Goal: Task Accomplishment & Management: Manage account settings

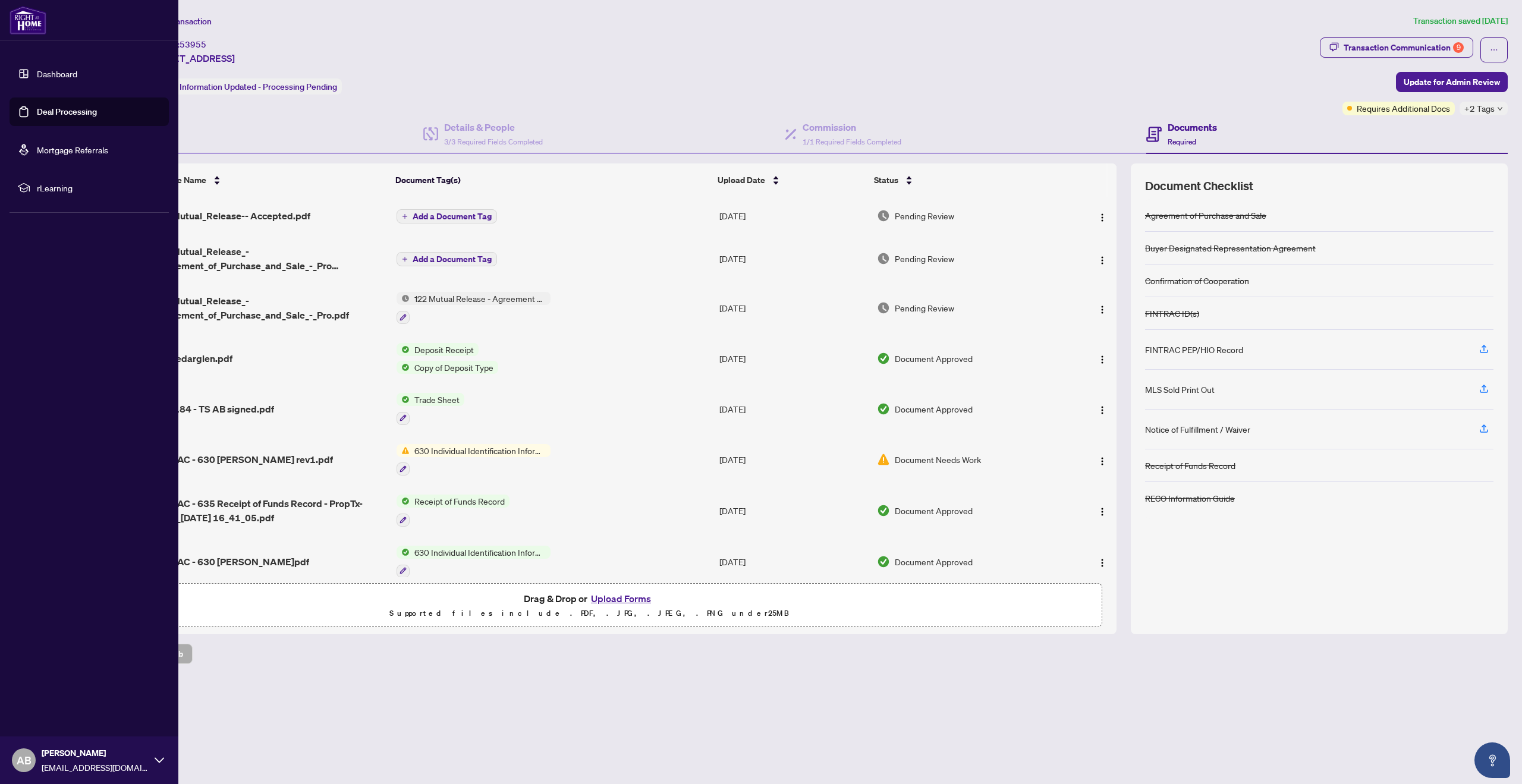
click at [67, 111] on link "Deal Processing" at bounding box center [67, 112] width 60 height 11
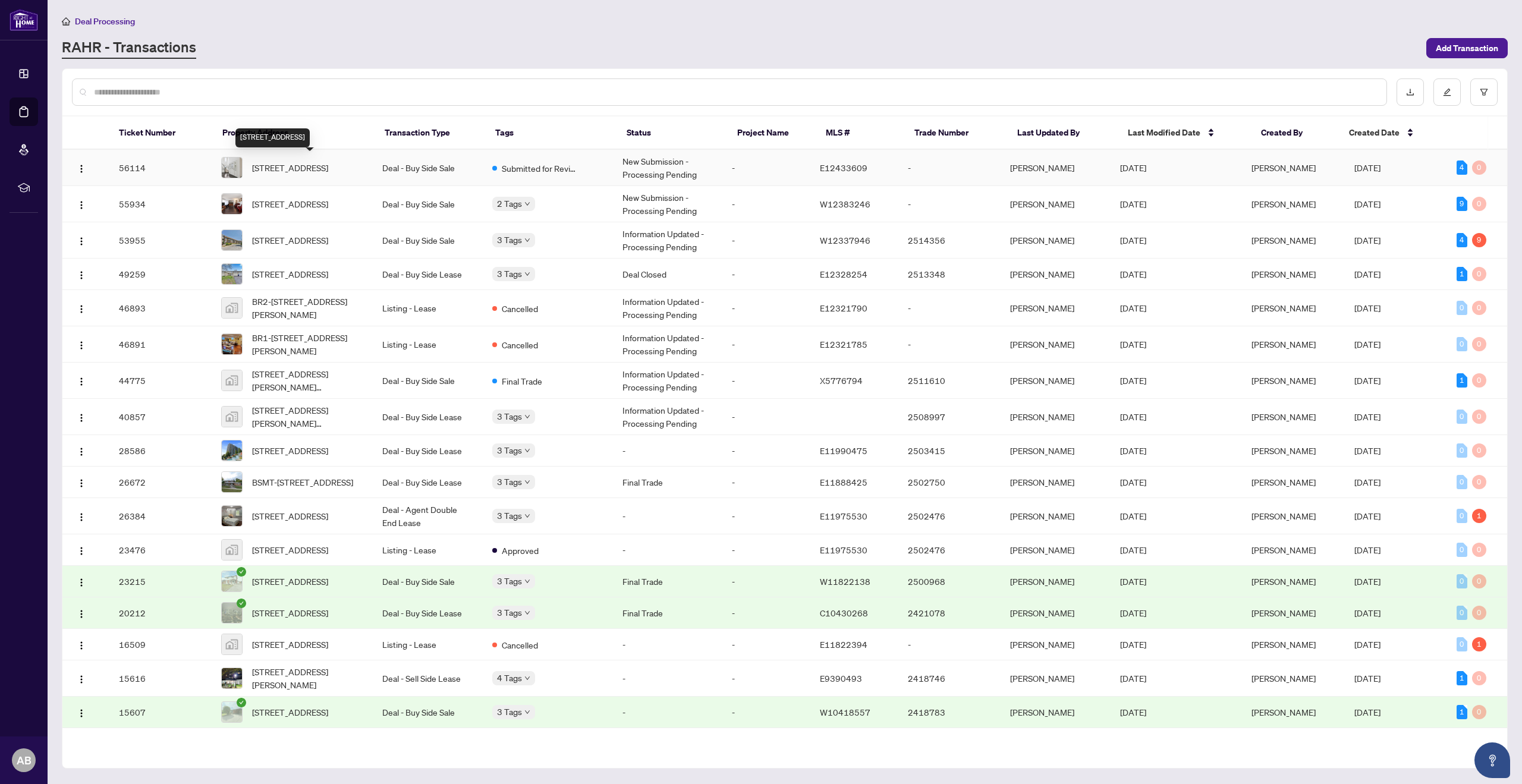
click at [305, 169] on span "[STREET_ADDRESS]" at bounding box center [290, 168] width 76 height 14
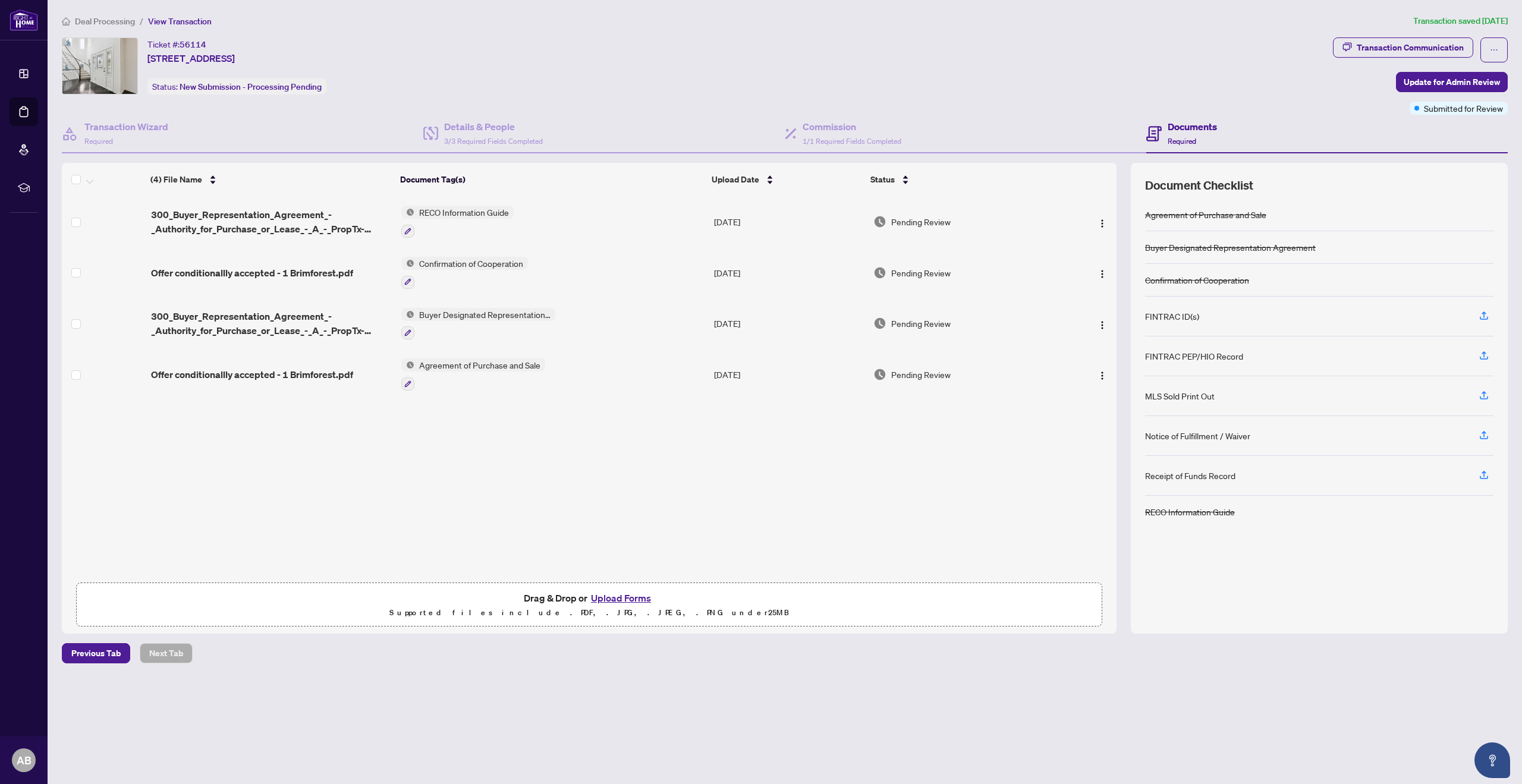
click at [1229, 321] on div "FINTRAC ID(s)" at bounding box center [1319, 316] width 348 height 40
click at [1483, 315] on icon "button" at bounding box center [1484, 315] width 11 height 11
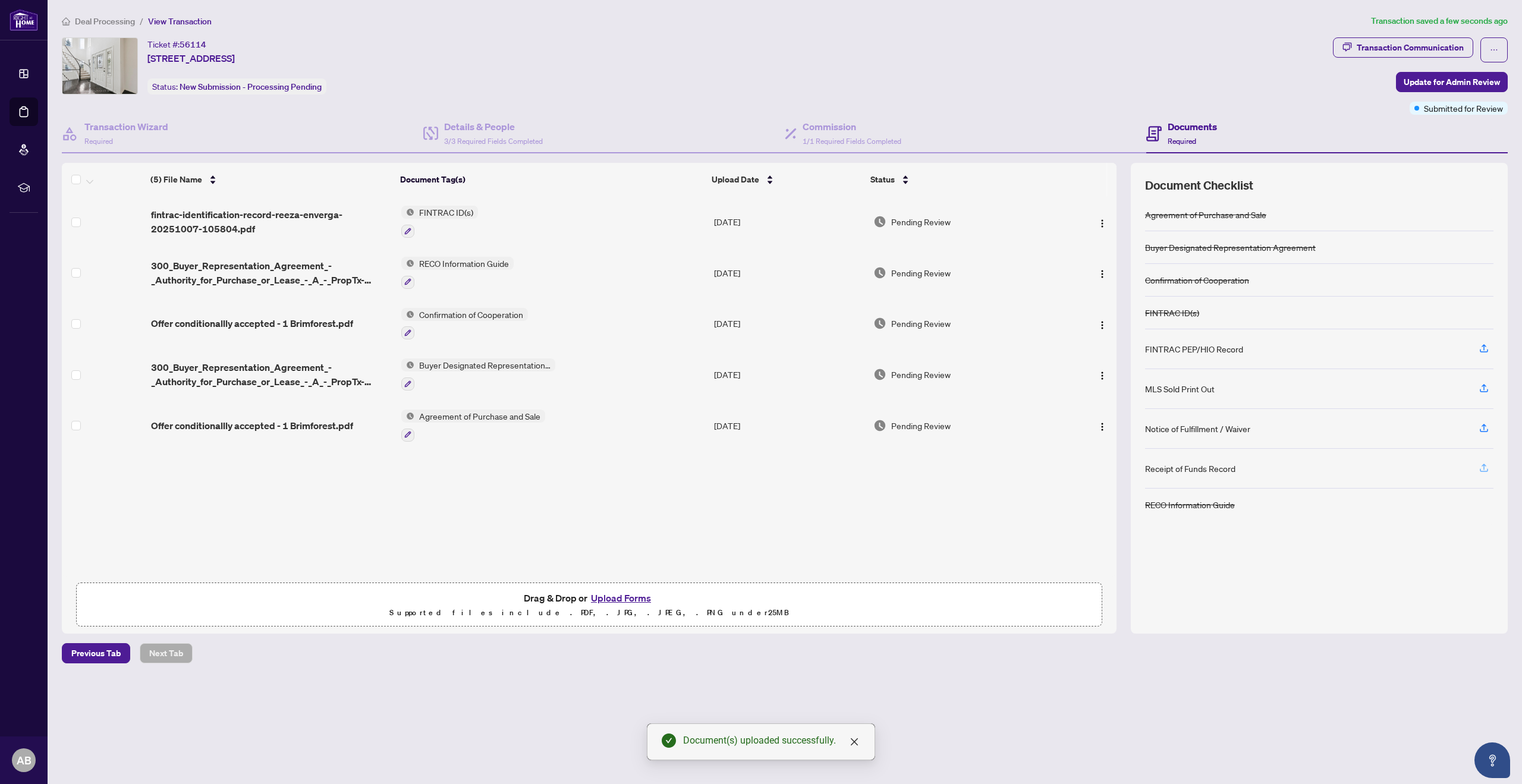
click at [1486, 469] on icon "button" at bounding box center [1484, 468] width 11 height 11
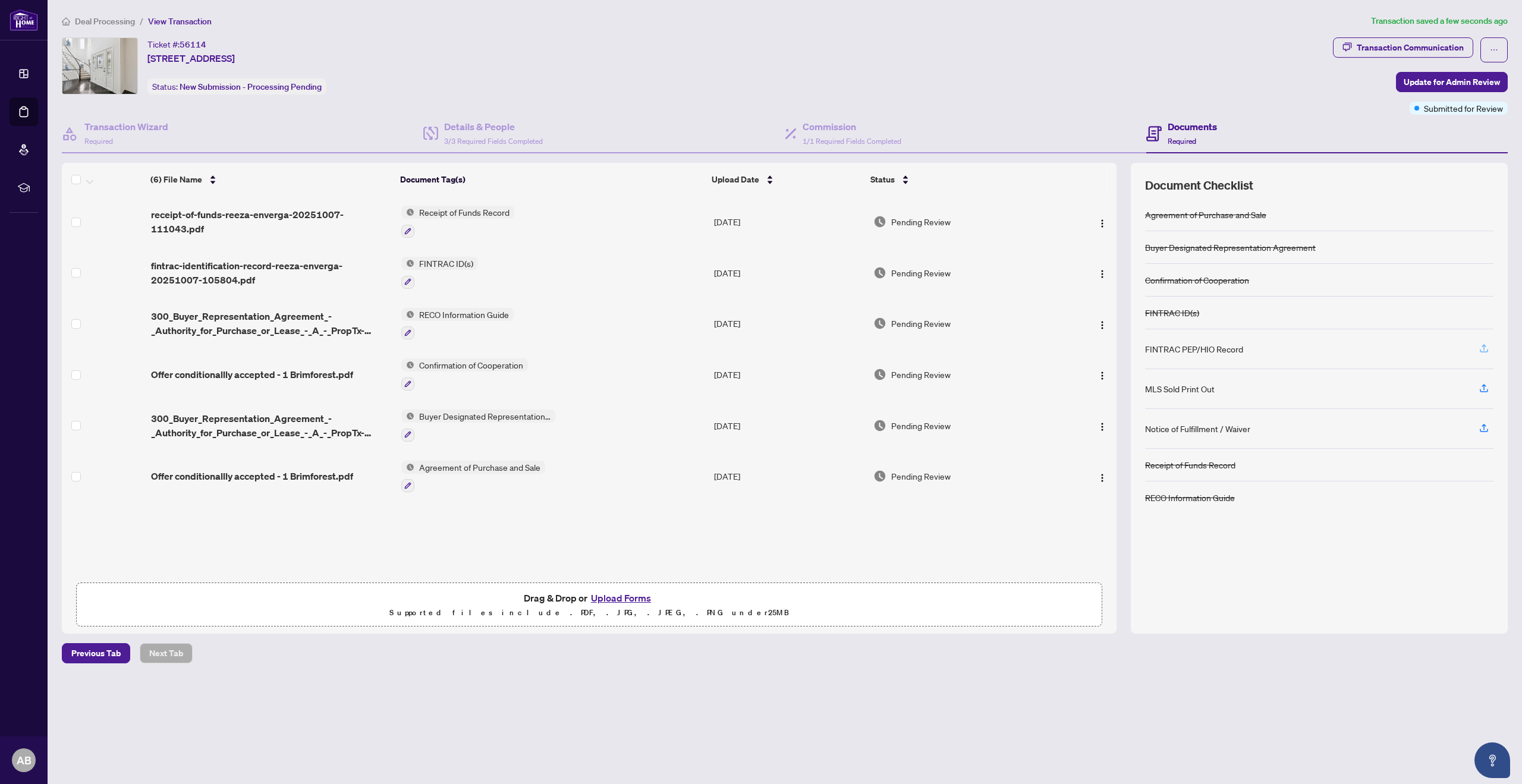
click at [1484, 348] on icon "button" at bounding box center [1484, 348] width 11 height 11
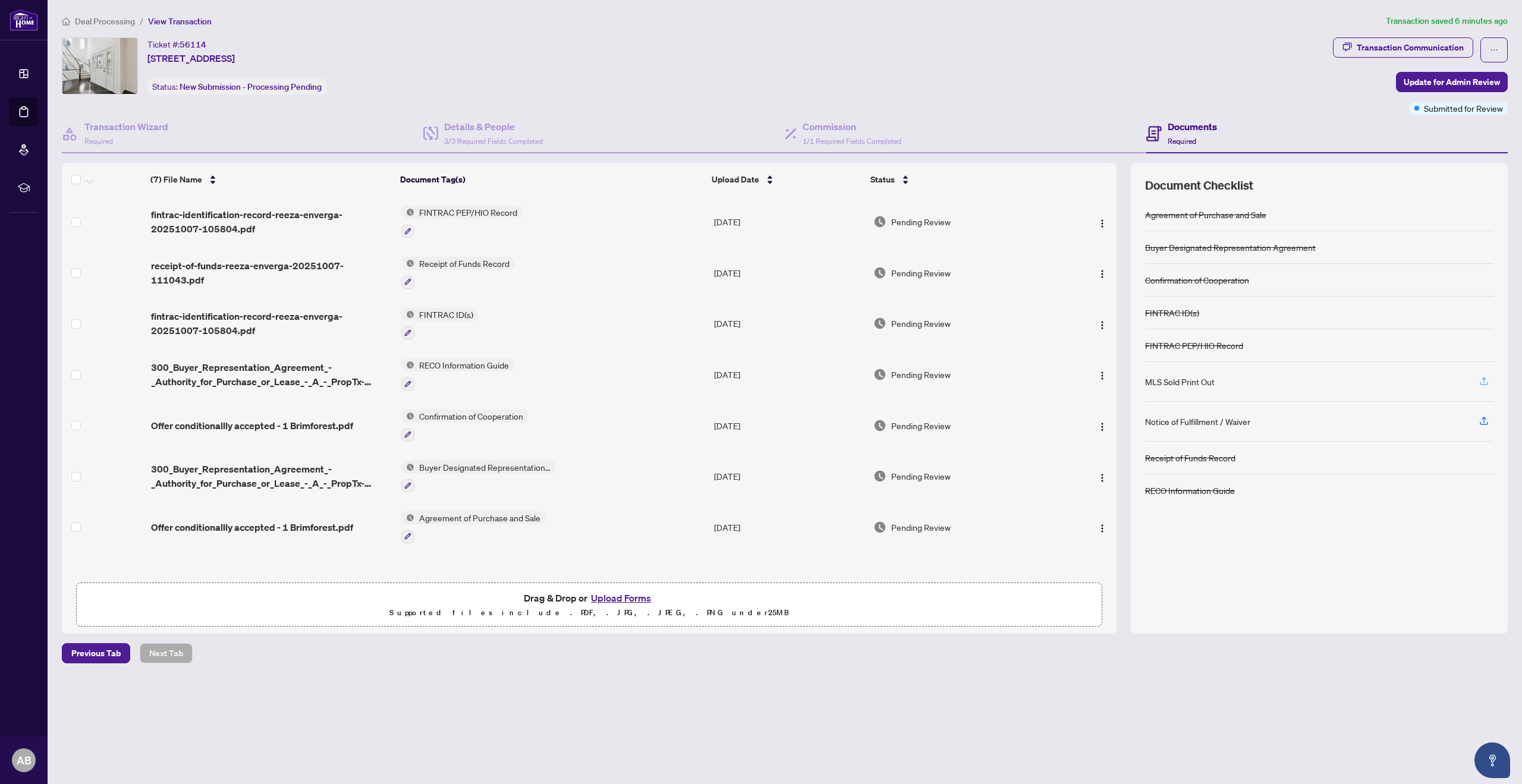
click at [1488, 378] on icon "button" at bounding box center [1484, 381] width 11 height 11
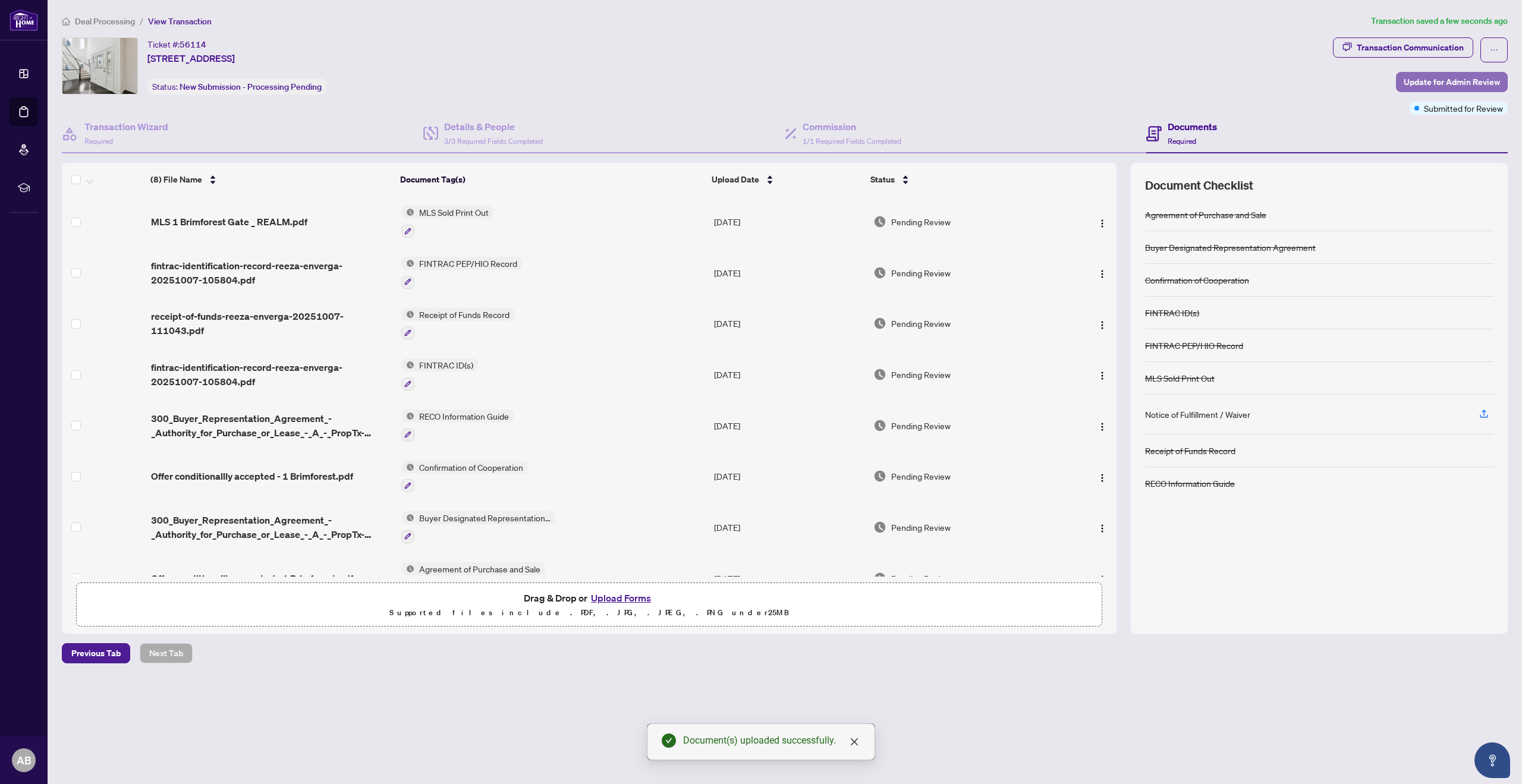
click at [1433, 77] on span "Update for Admin Review" at bounding box center [1452, 81] width 96 height 19
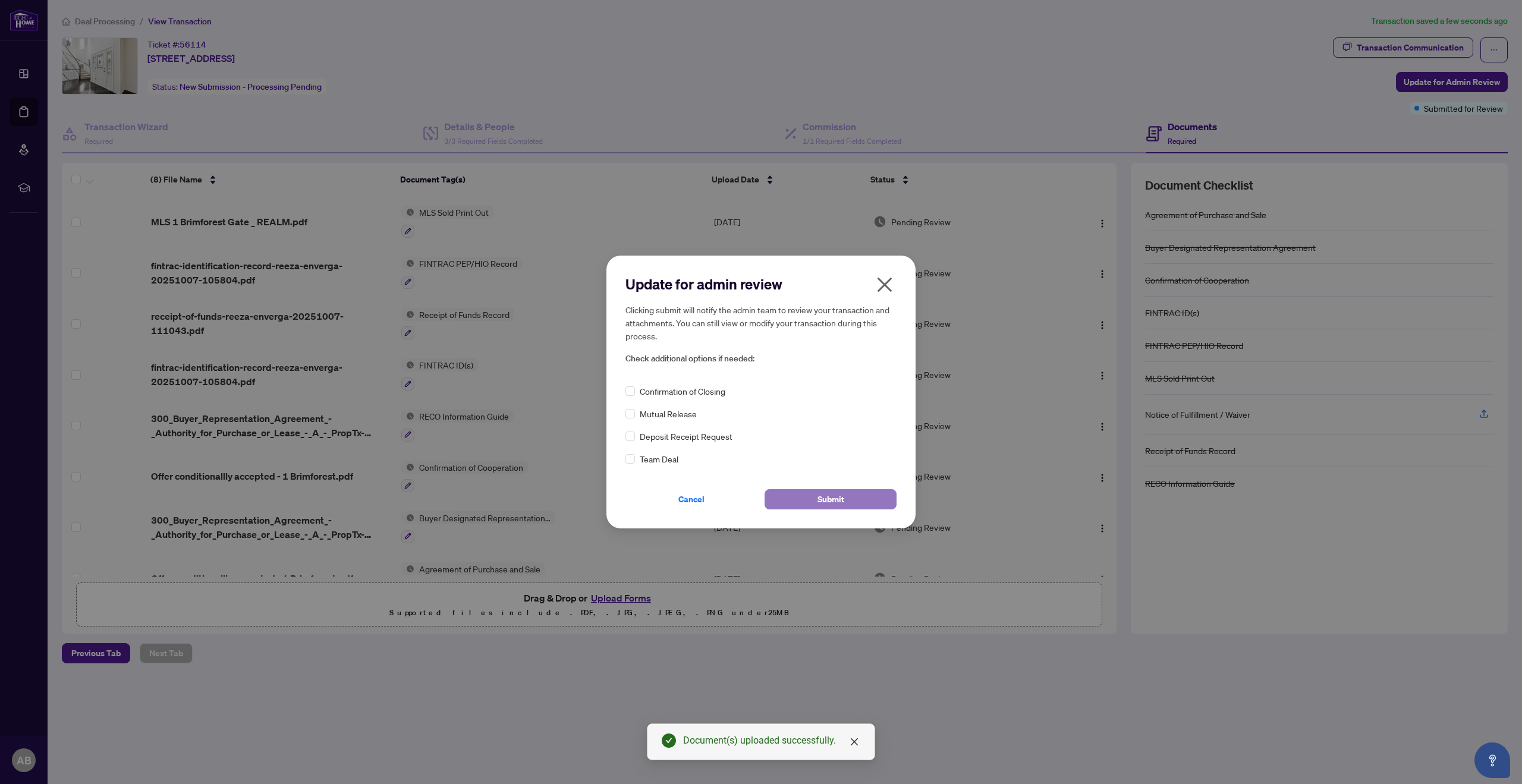
click at [830, 497] on span "Submit" at bounding box center [831, 498] width 27 height 19
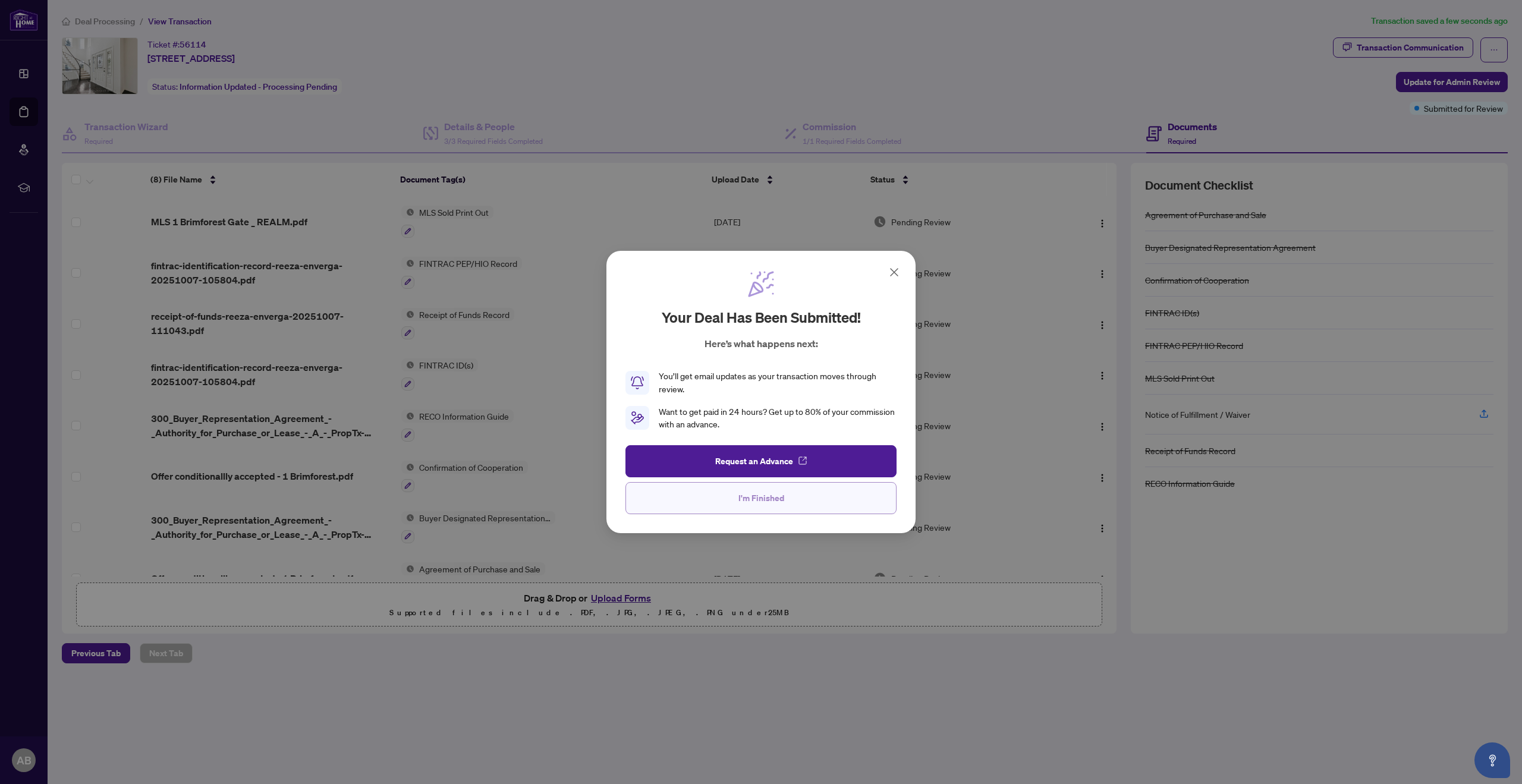
click at [832, 501] on button "I'm Finished" at bounding box center [761, 498] width 271 height 32
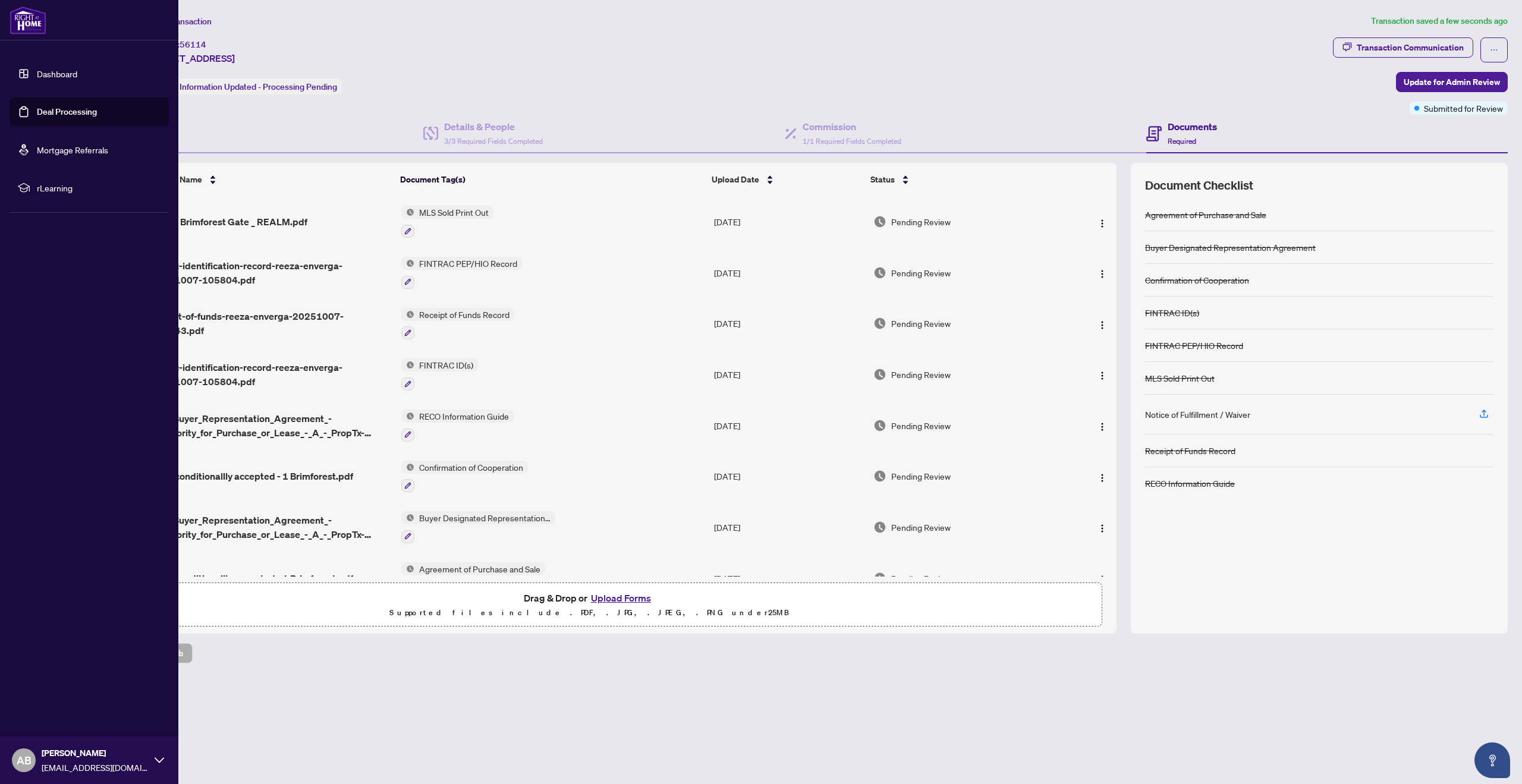
click at [54, 74] on link "Dashboard" at bounding box center [57, 74] width 41 height 11
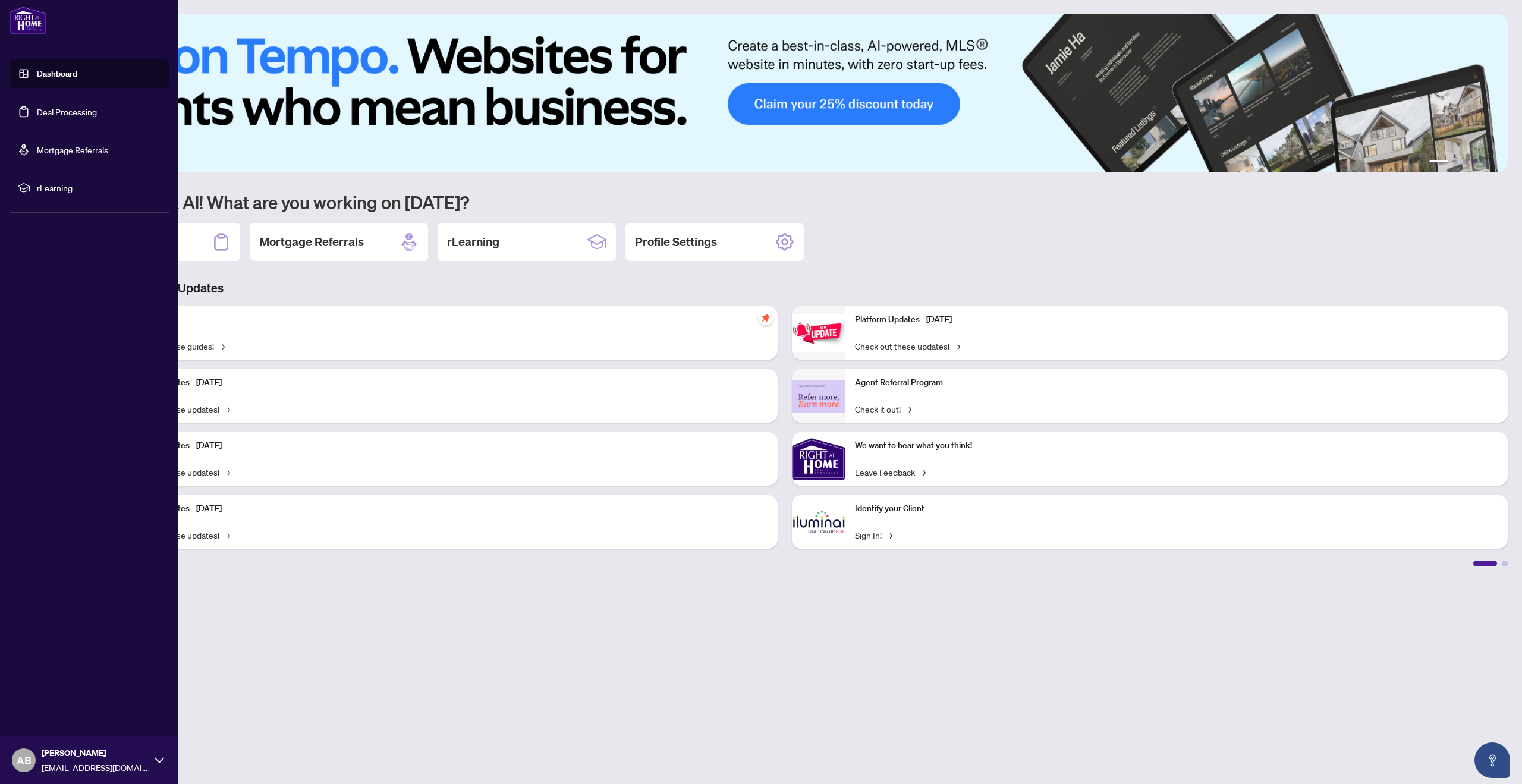
click at [60, 108] on link "Deal Processing" at bounding box center [67, 112] width 60 height 11
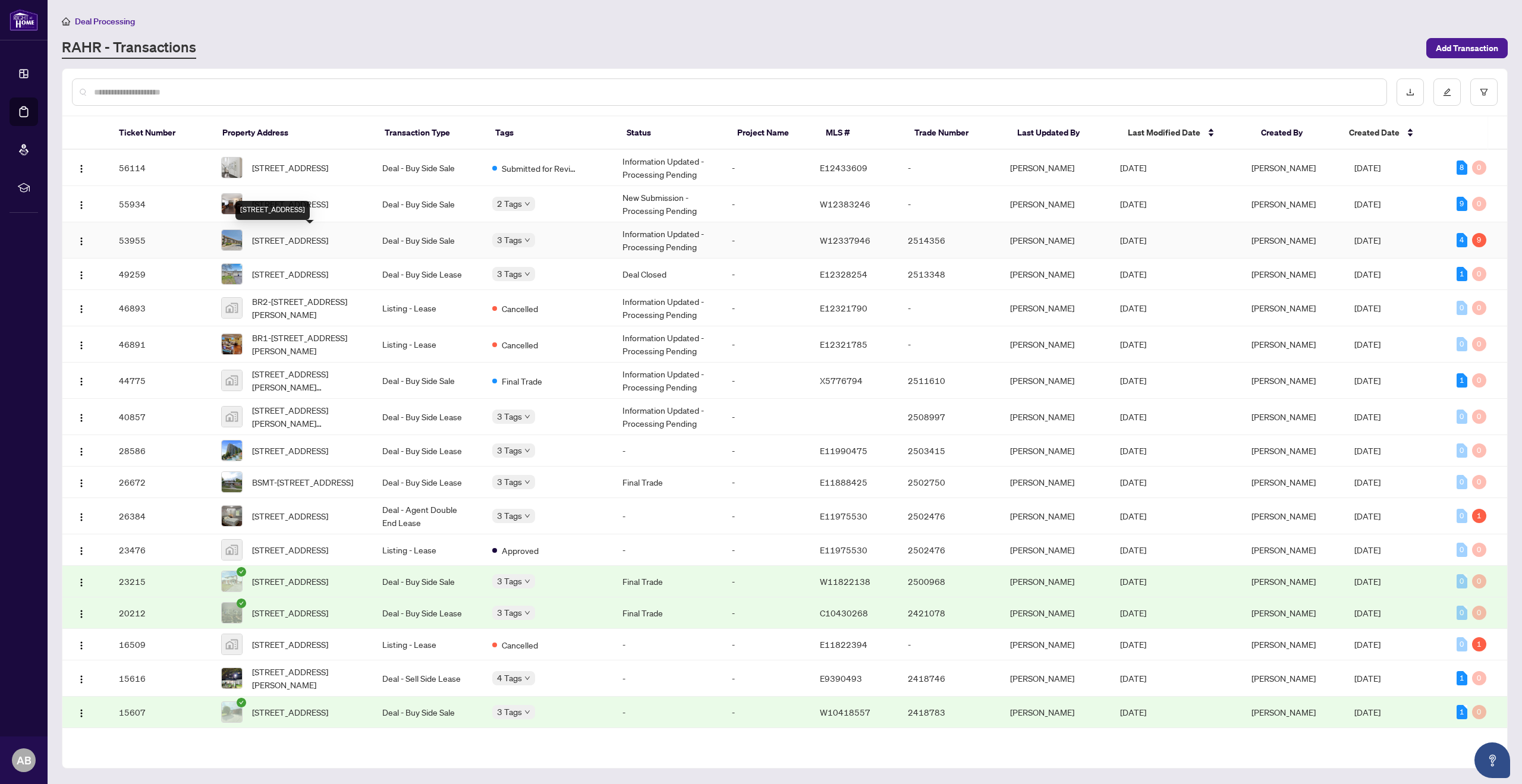
click at [328, 242] on span "[STREET_ADDRESS]" at bounding box center [290, 240] width 76 height 14
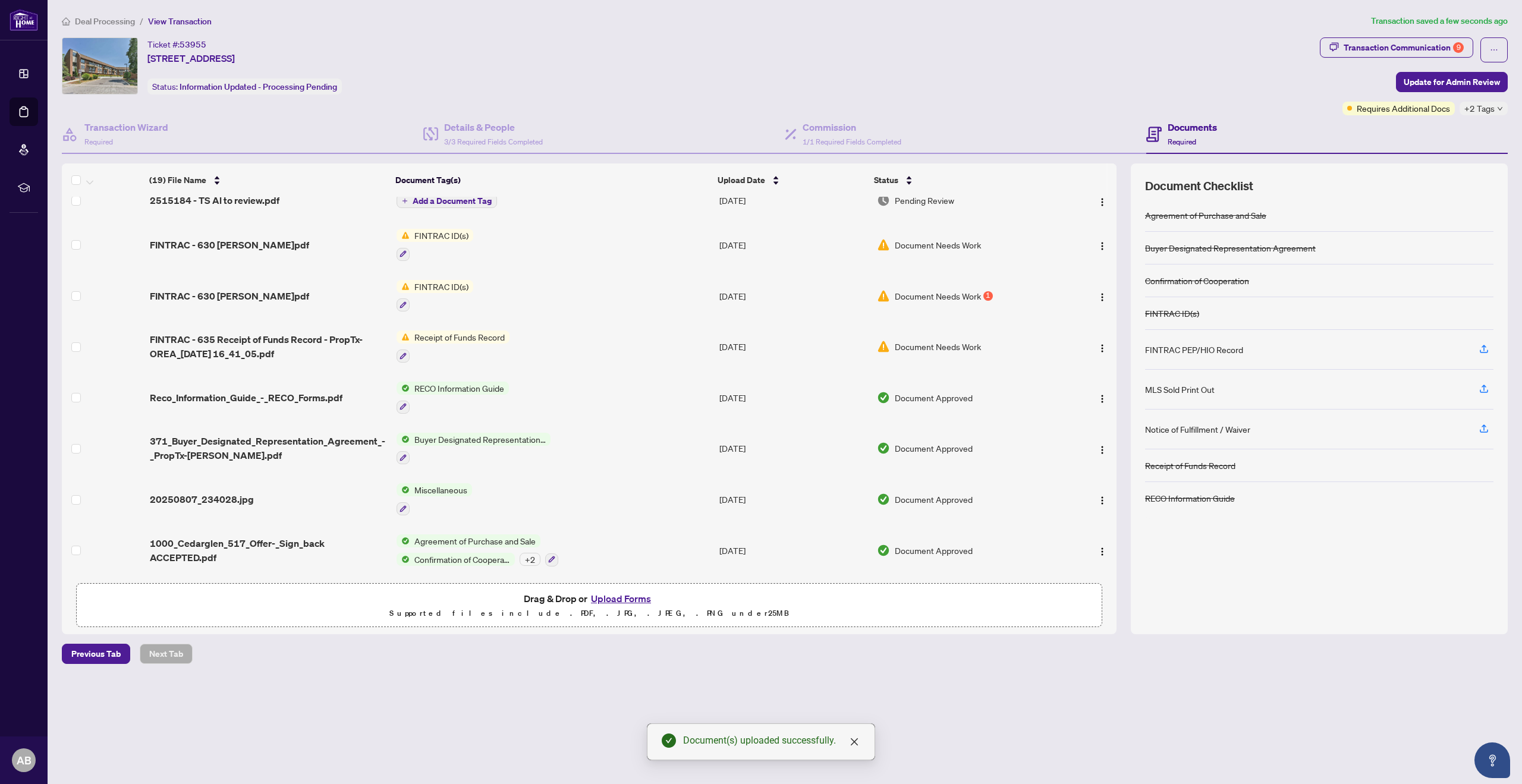
scroll to position [546, 0]
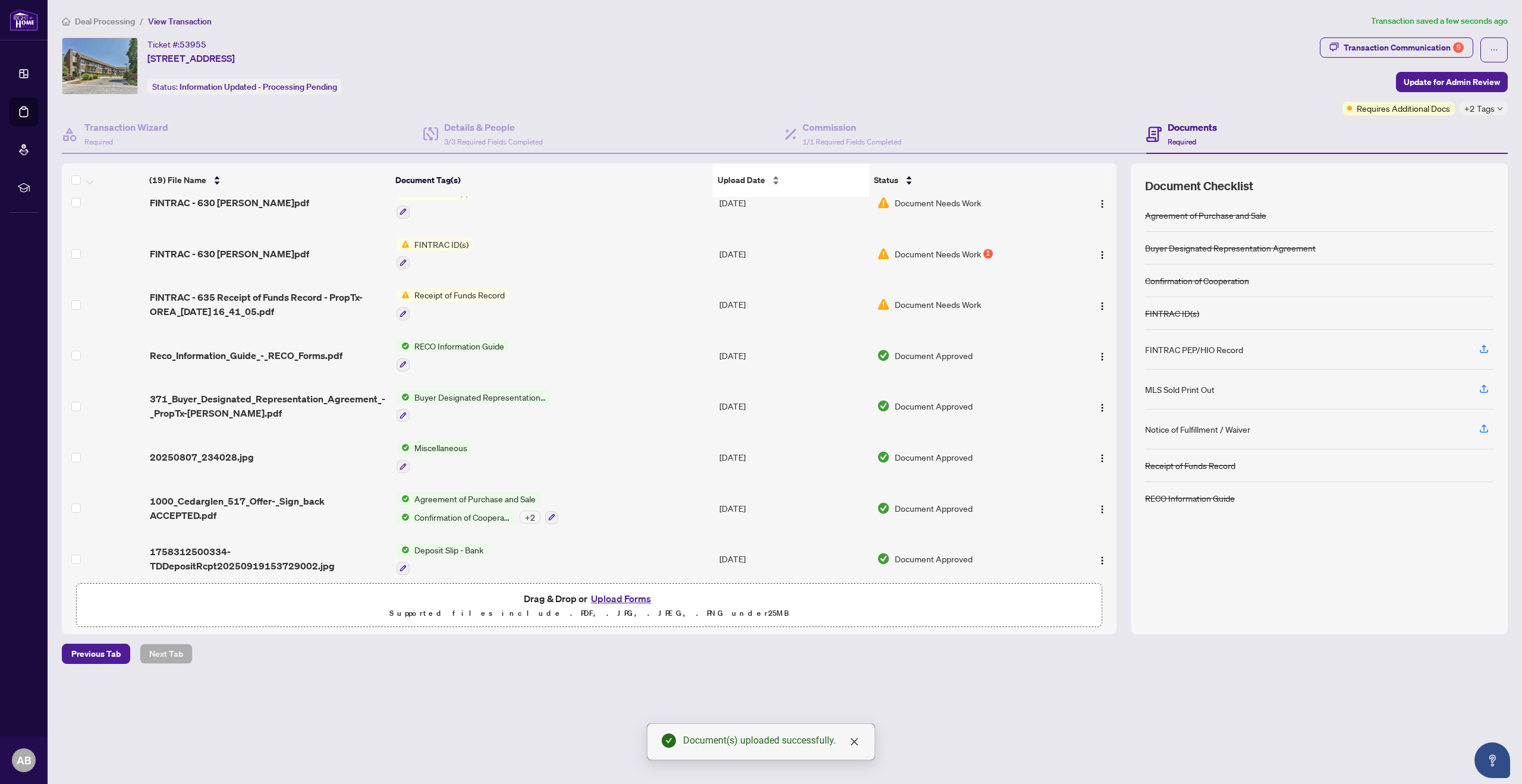
click at [740, 176] on span "Upload Date" at bounding box center [741, 180] width 48 height 14
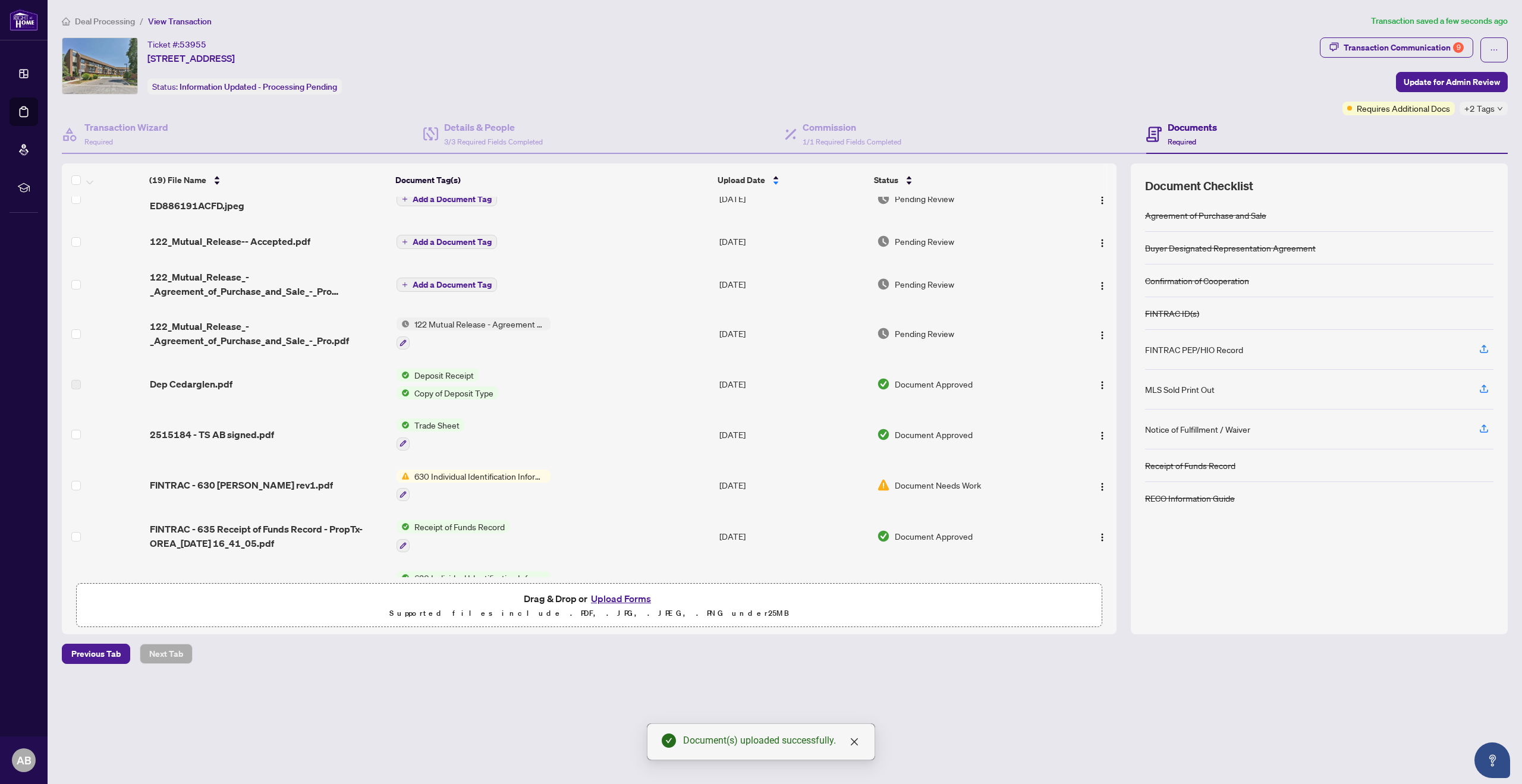
scroll to position [0, 0]
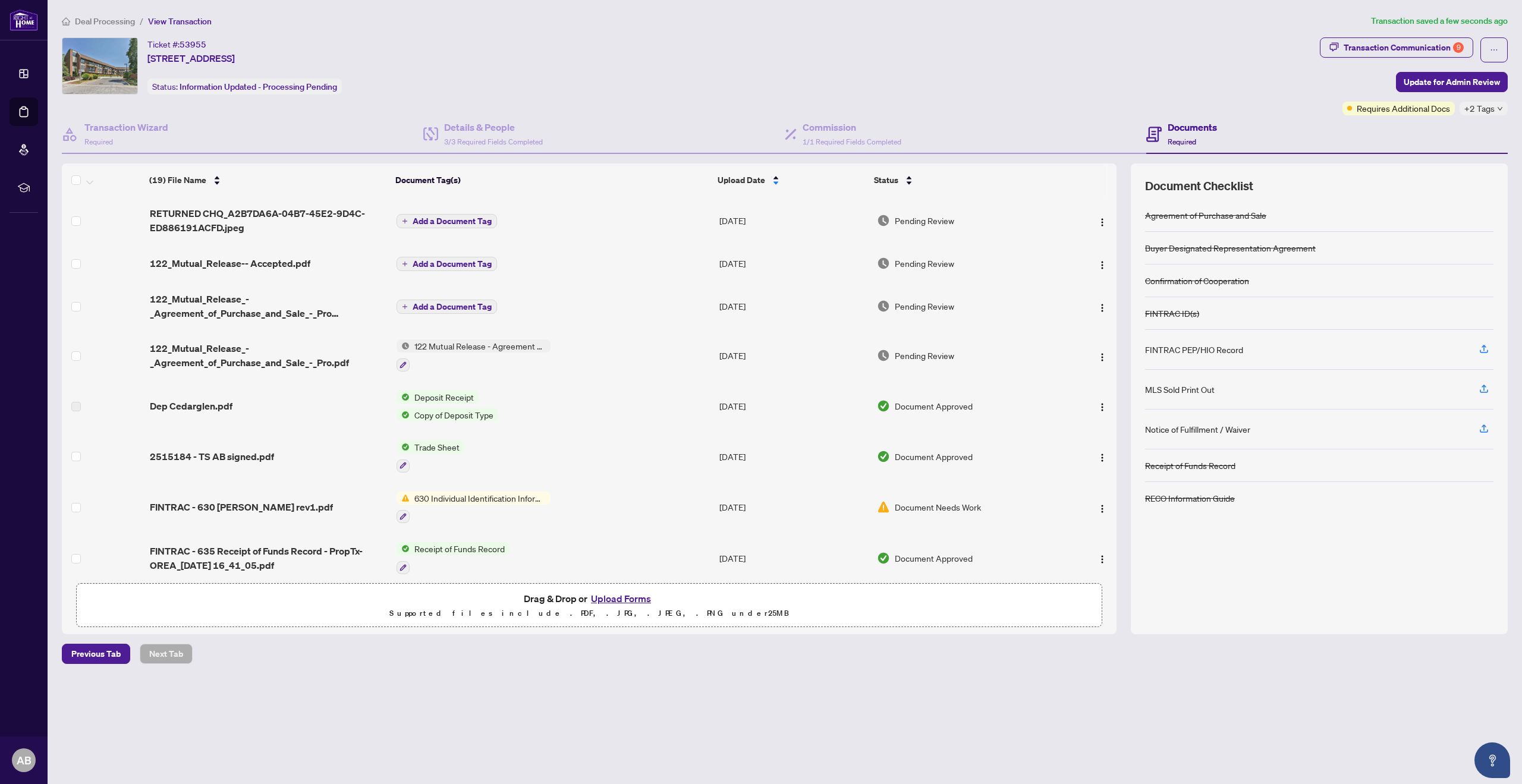
click at [440, 221] on span "Add a Document Tag" at bounding box center [453, 221] width 79 height 8
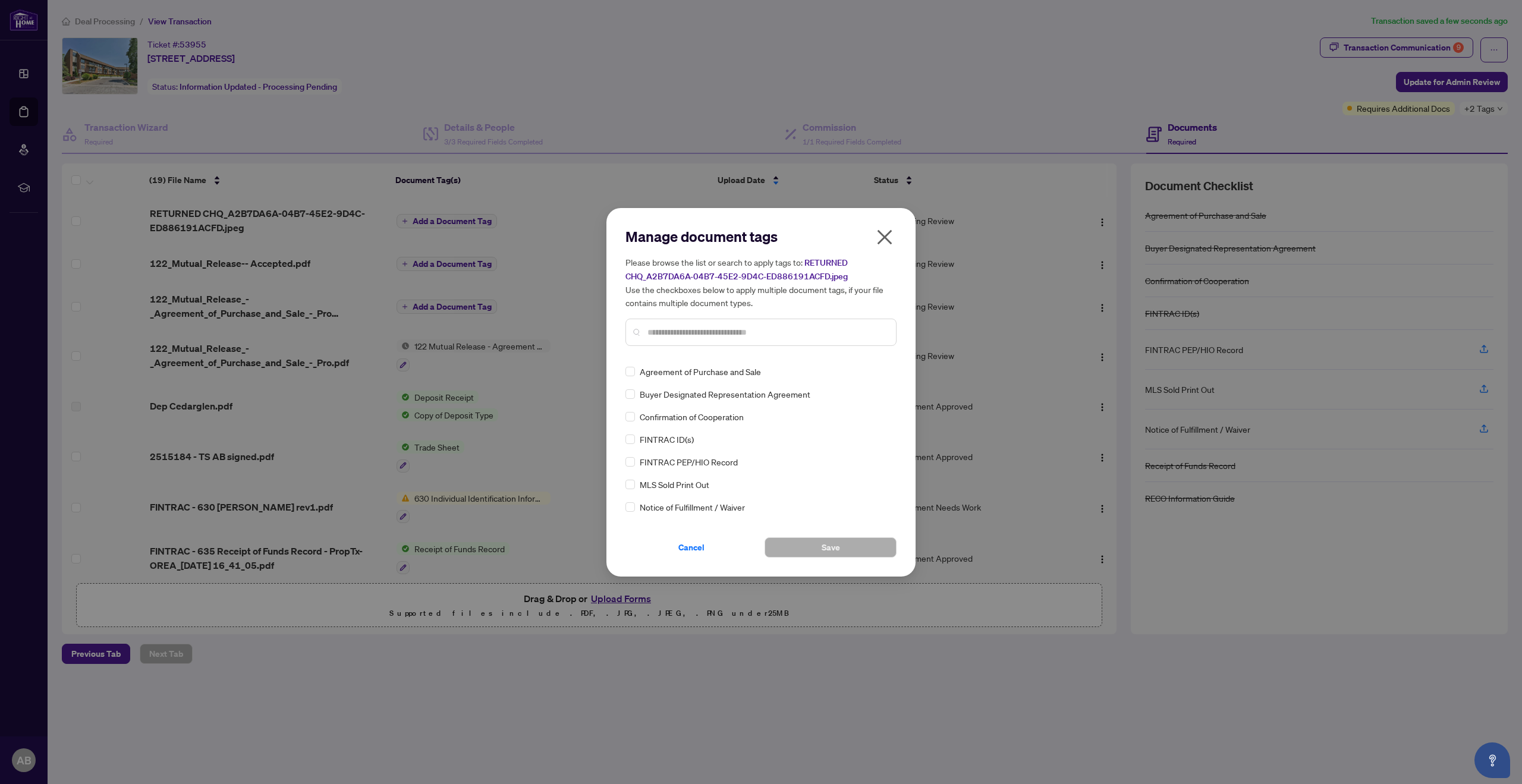
click at [715, 334] on input "text" at bounding box center [766, 332] width 239 height 14
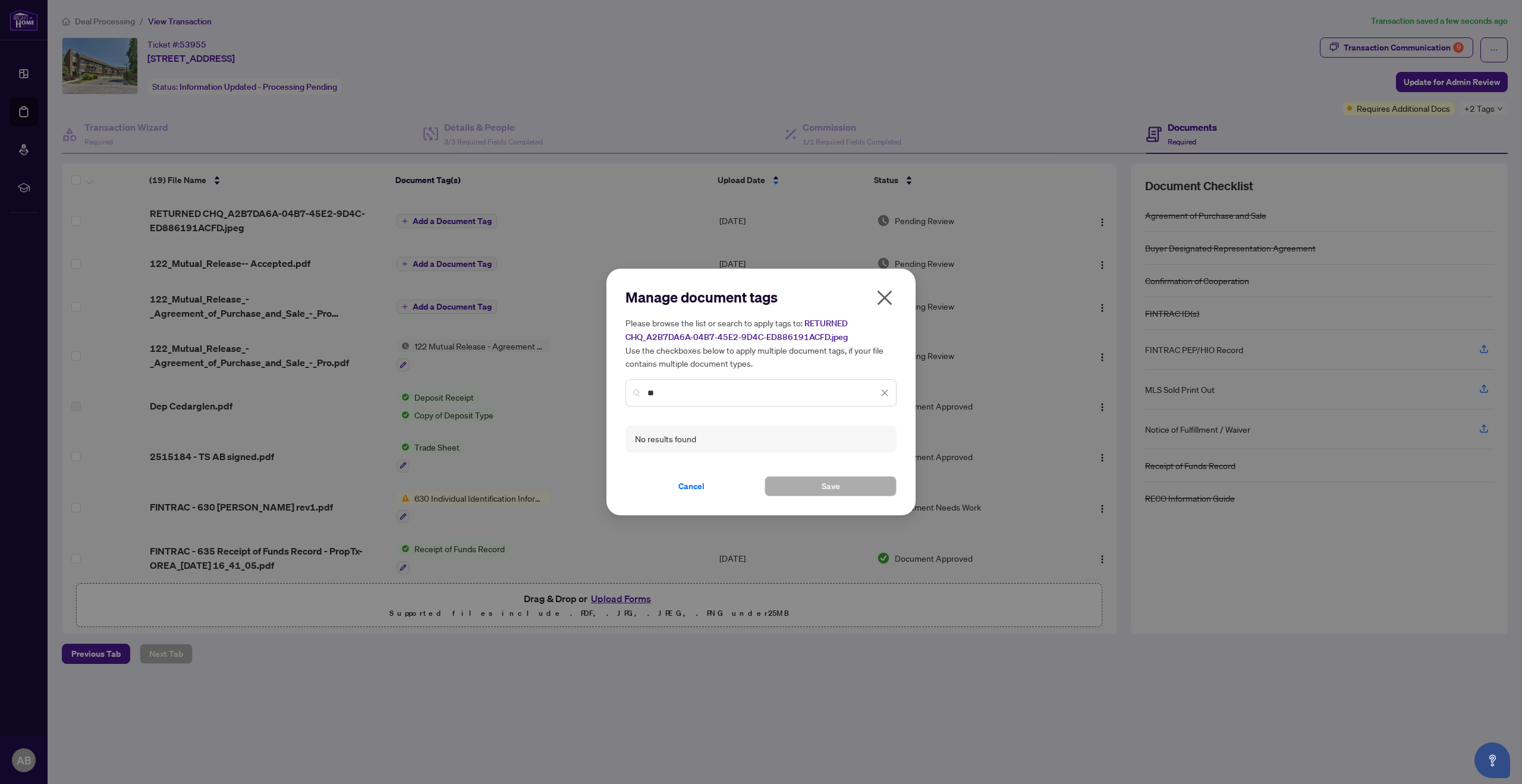
type input "*"
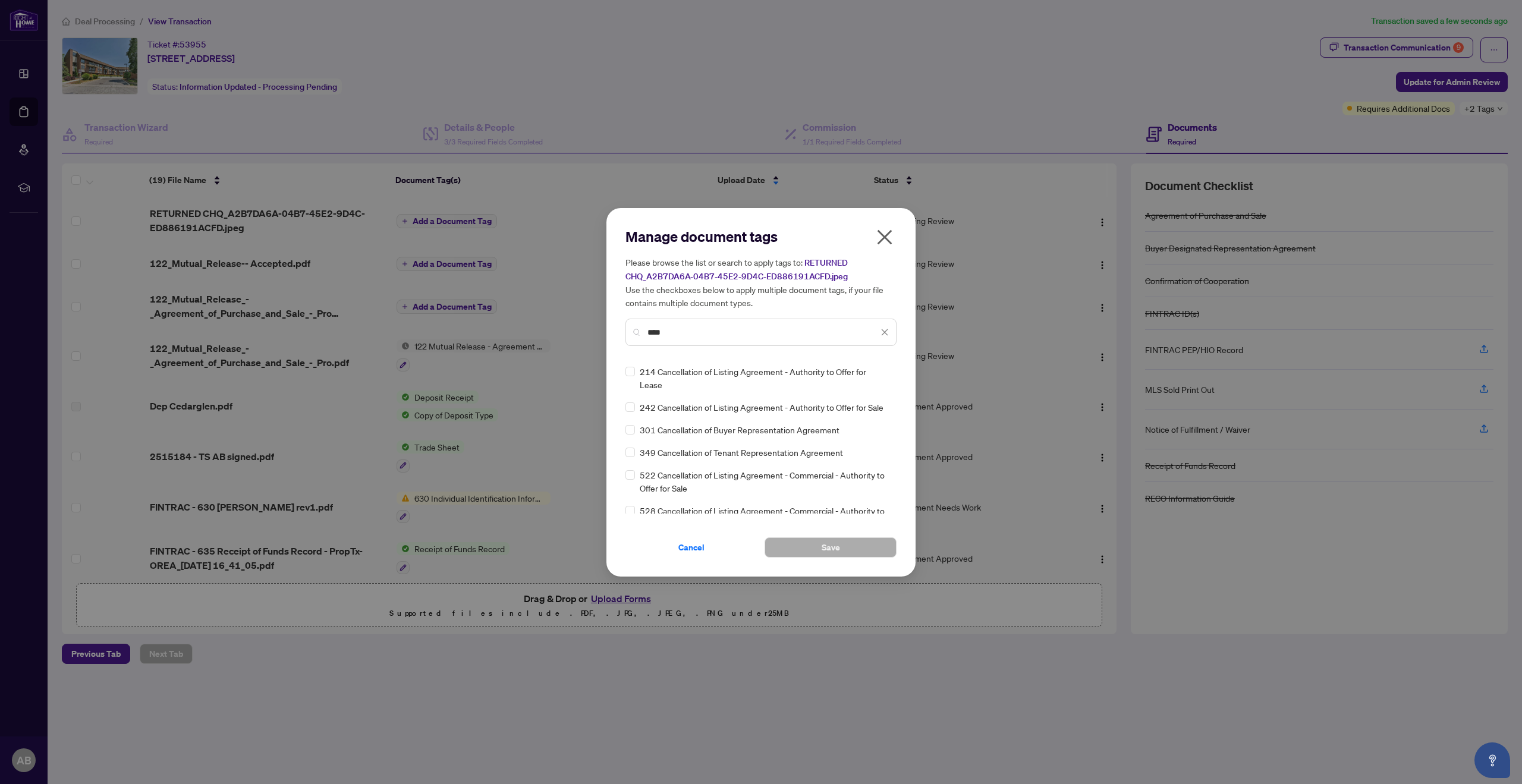
drag, startPoint x: 700, startPoint y: 335, endPoint x: 609, endPoint y: 335, distance: 91.0
click at [609, 335] on div "Manage document tags Please browse the list or search to apply tags to: RETURNE…" at bounding box center [761, 392] width 309 height 369
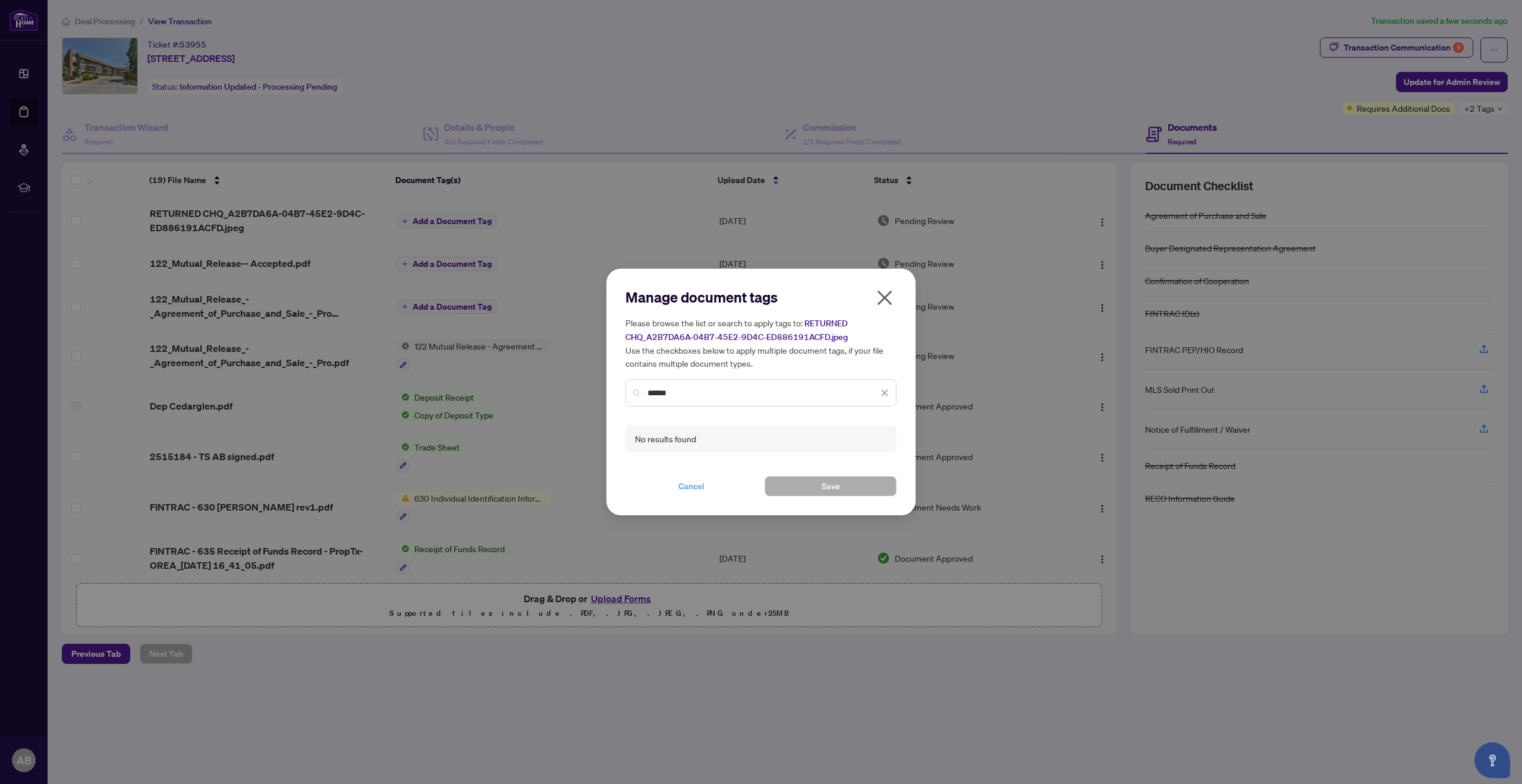
type input "******"
click at [698, 485] on span "Cancel" at bounding box center [691, 486] width 26 height 19
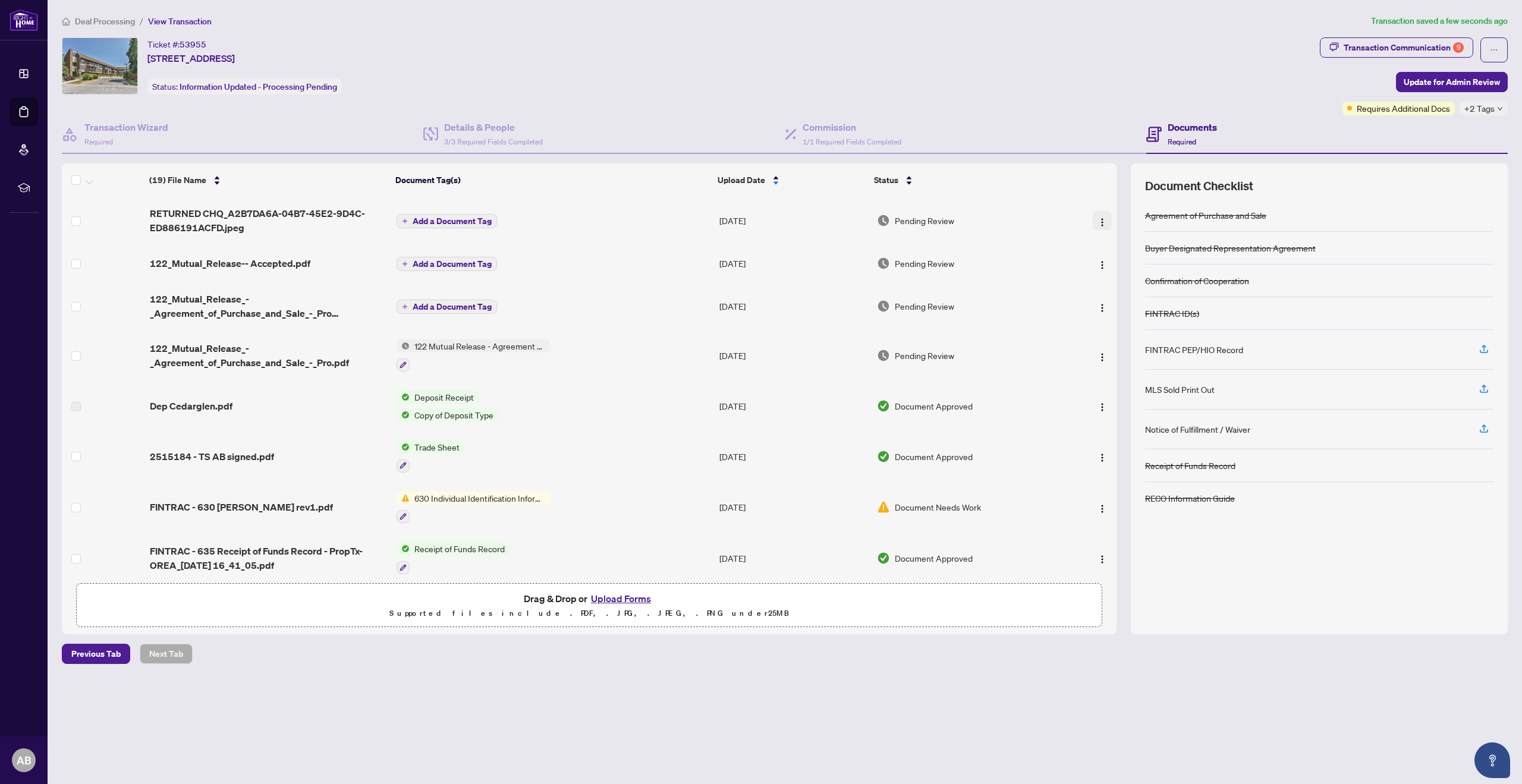
click at [1102, 218] on img "button" at bounding box center [1102, 222] width 10 height 10
click at [1013, 68] on div "Ticket #: 53955 517-[STREET_ADDRESS] 3X4, [GEOGRAPHIC_DATA] Status: Information…" at bounding box center [689, 66] width 1253 height 57
click at [1394, 49] on div "Transaction Communication 9" at bounding box center [1403, 47] width 120 height 19
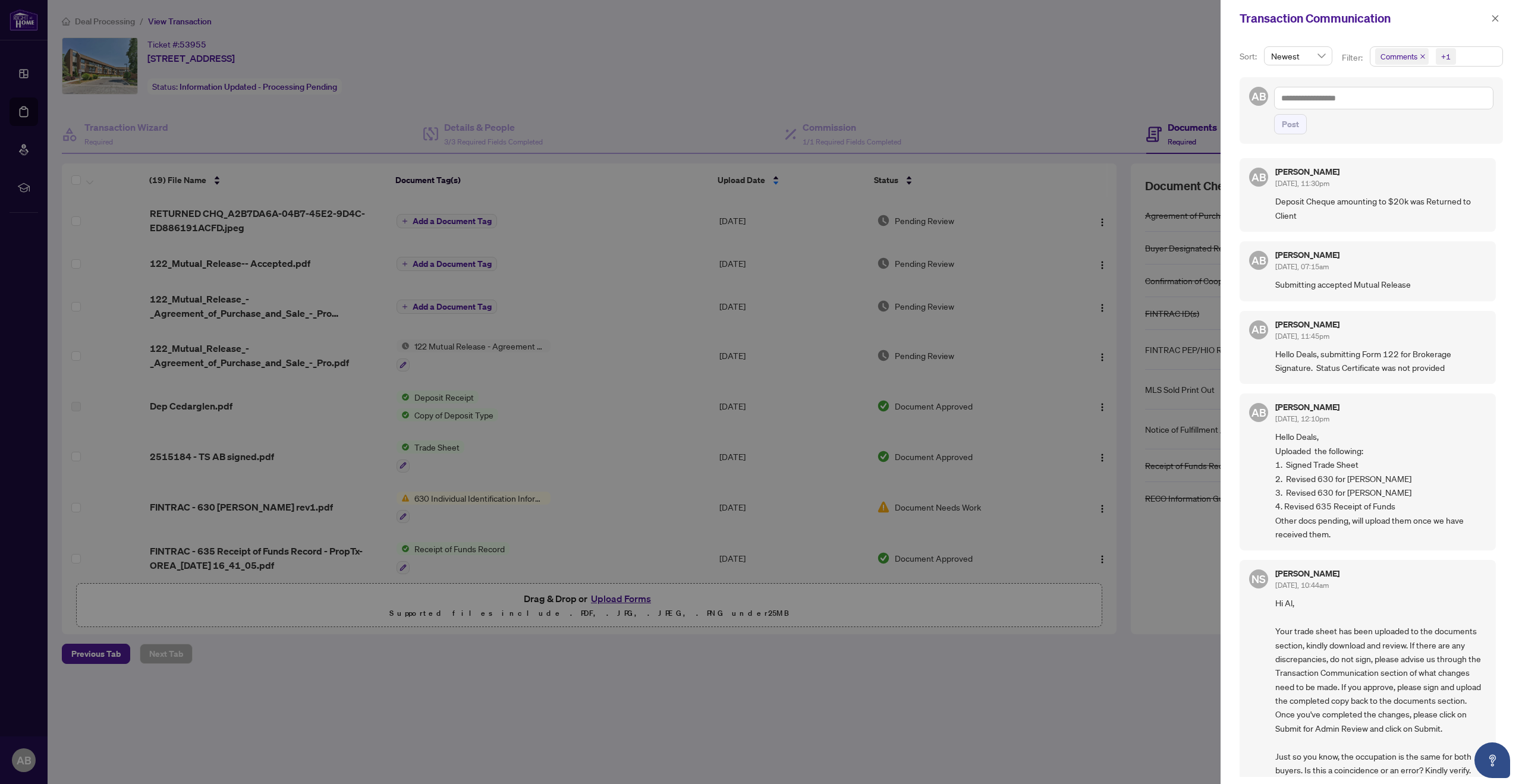
click at [1054, 68] on div at bounding box center [761, 392] width 1522 height 784
click at [316, 711] on div at bounding box center [761, 392] width 1522 height 784
click at [1495, 18] on icon "close" at bounding box center [1495, 17] width 6 height 6
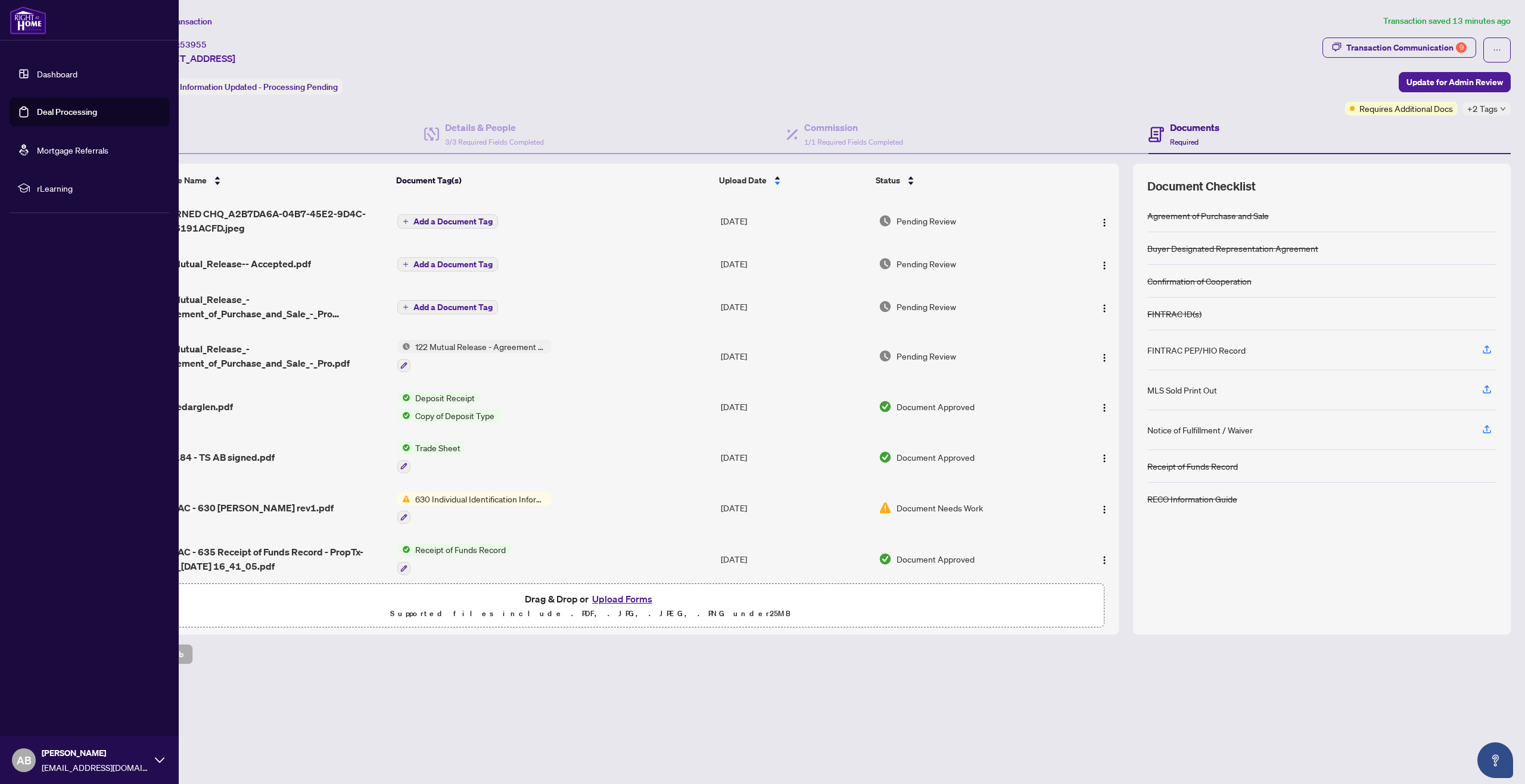
click at [67, 109] on link "Deal Processing" at bounding box center [67, 112] width 61 height 11
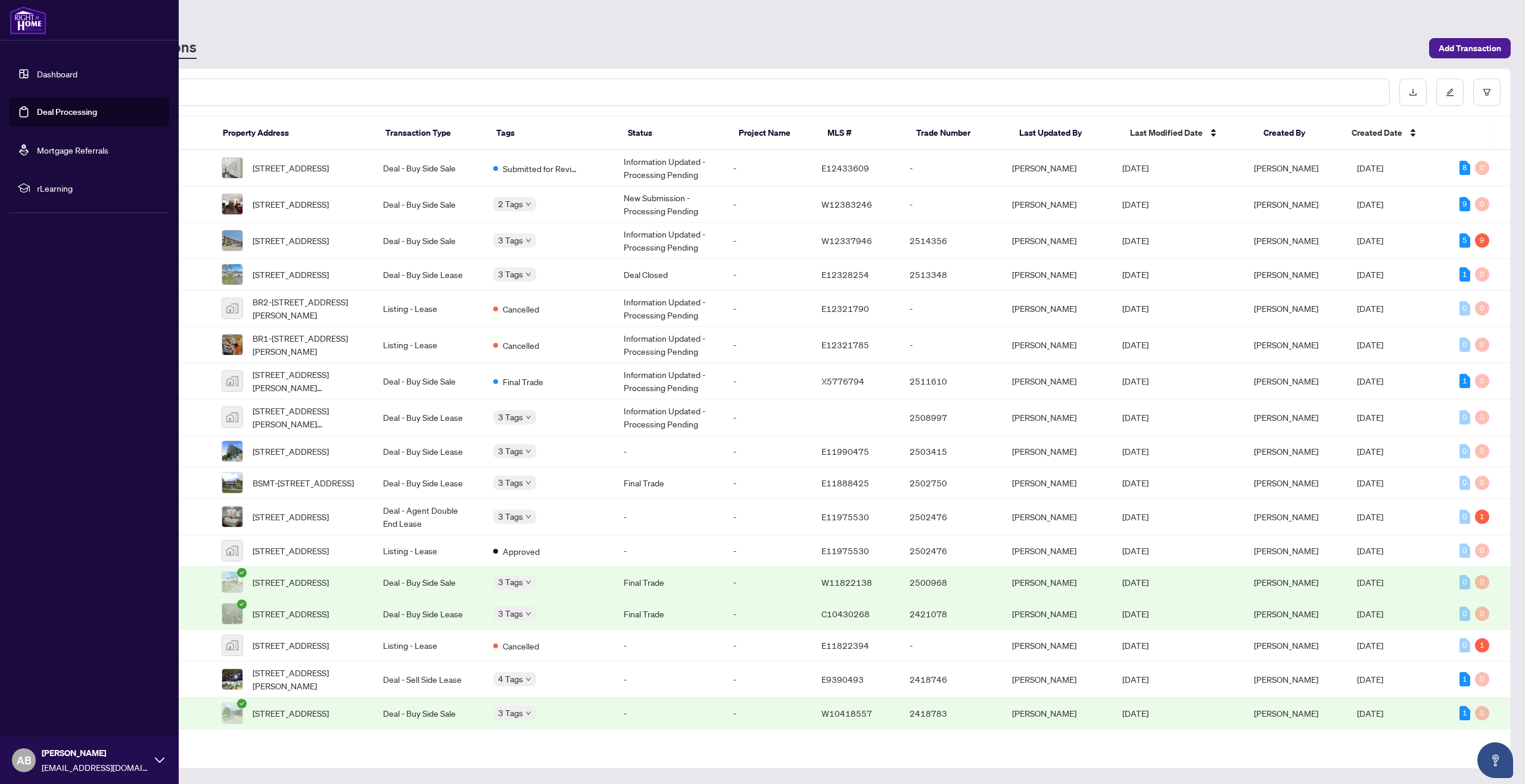
click at [61, 71] on link "Dashboard" at bounding box center [57, 74] width 41 height 11
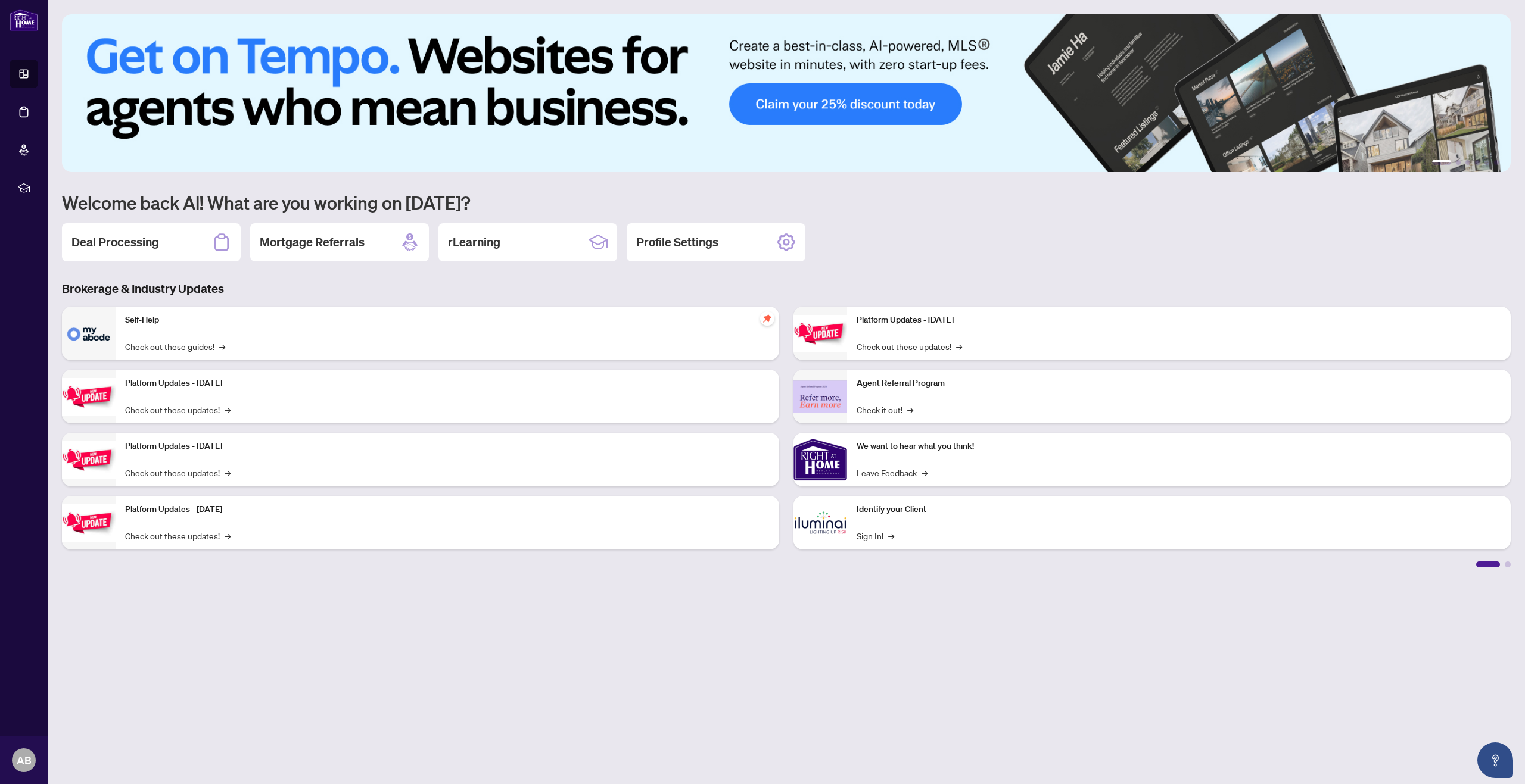
drag, startPoint x: 906, startPoint y: 515, endPoint x: 825, endPoint y: 526, distance: 81.7
drag, startPoint x: 825, startPoint y: 526, endPoint x: 811, endPoint y: 522, distance: 14.6
click at [811, 522] on img at bounding box center [819, 522] width 53 height 53
click at [874, 536] on link "Sign In! →" at bounding box center [875, 536] width 38 height 14
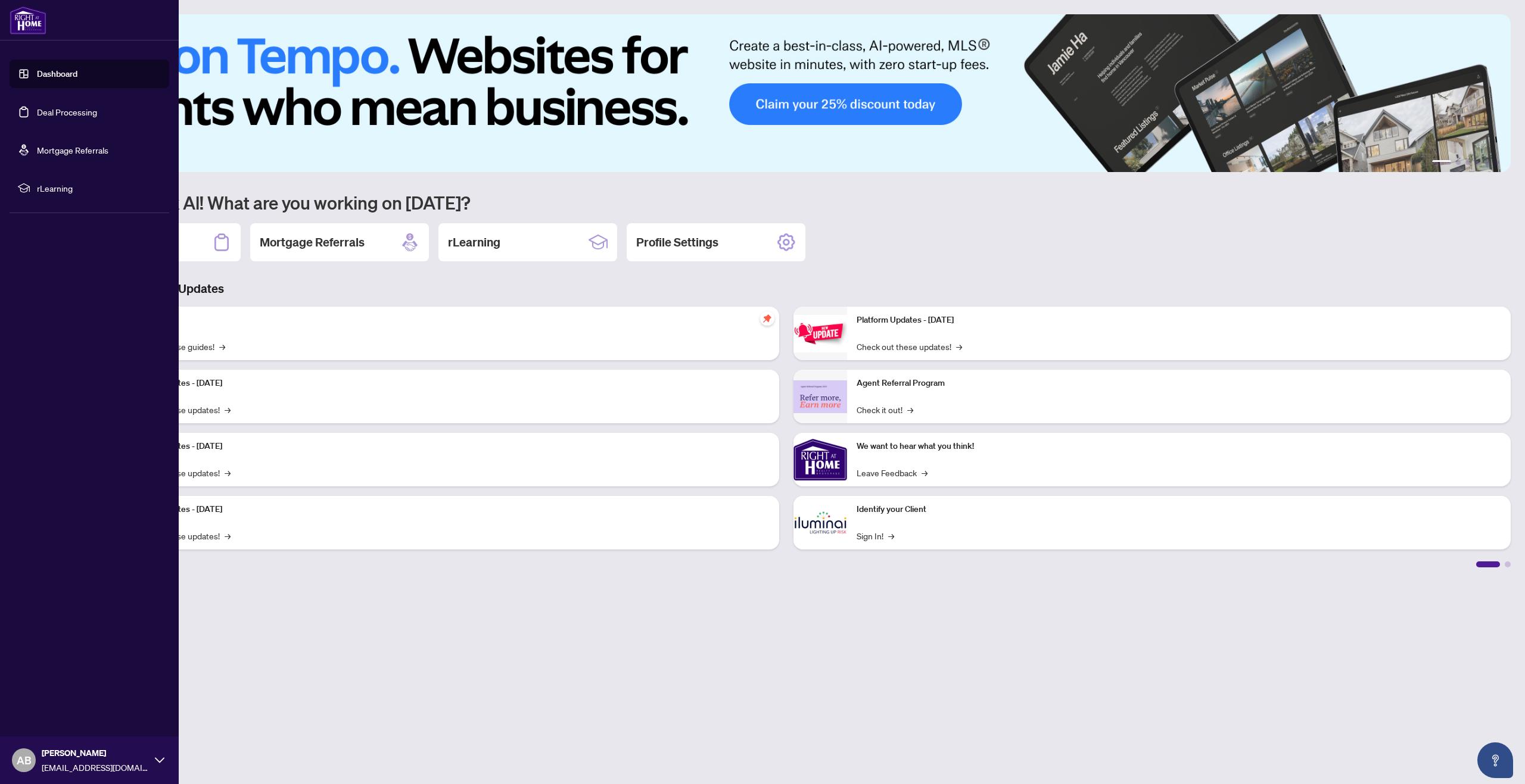
click at [61, 113] on link "Deal Processing" at bounding box center [67, 112] width 61 height 11
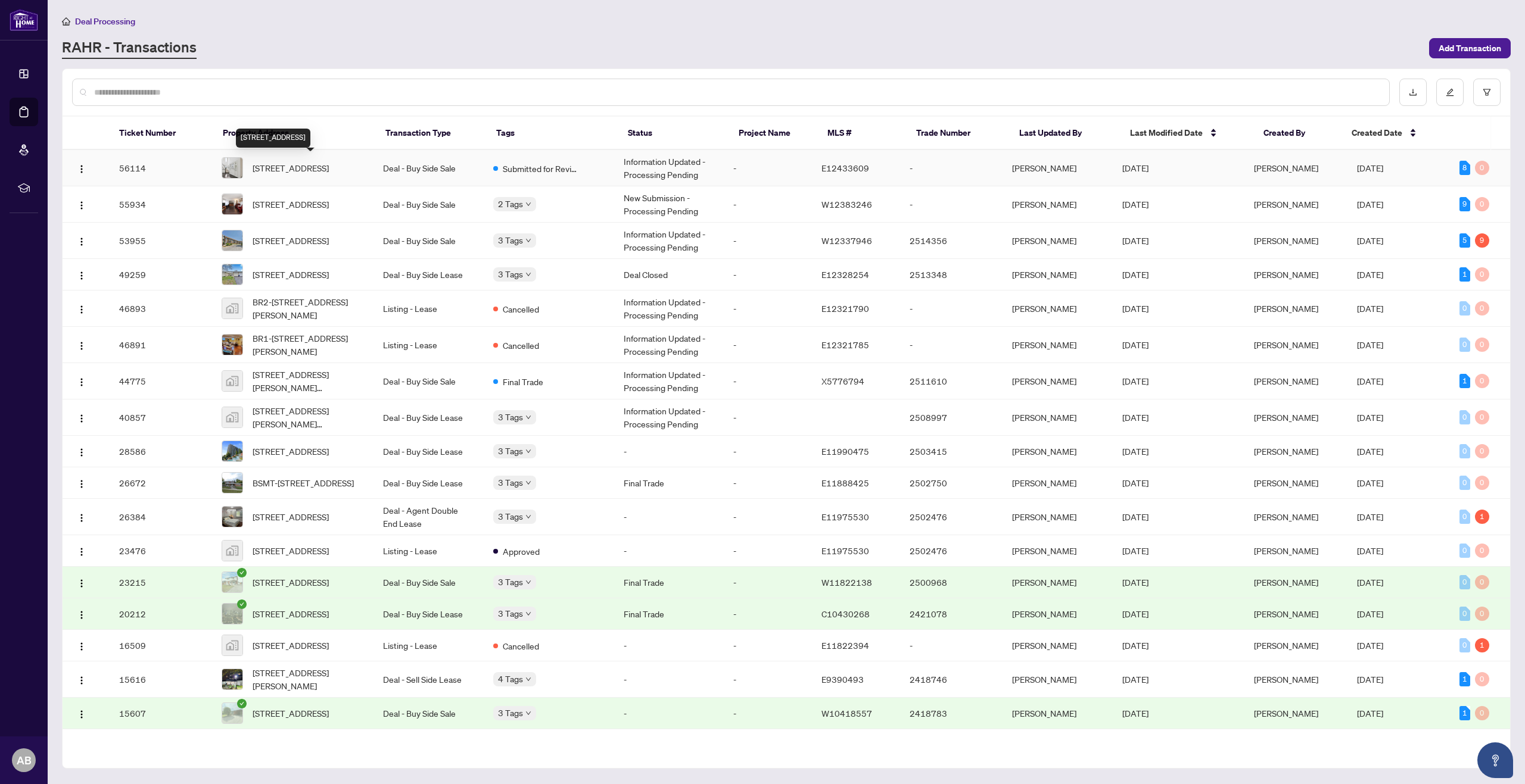
click at [295, 163] on span "[STREET_ADDRESS]" at bounding box center [291, 168] width 76 height 14
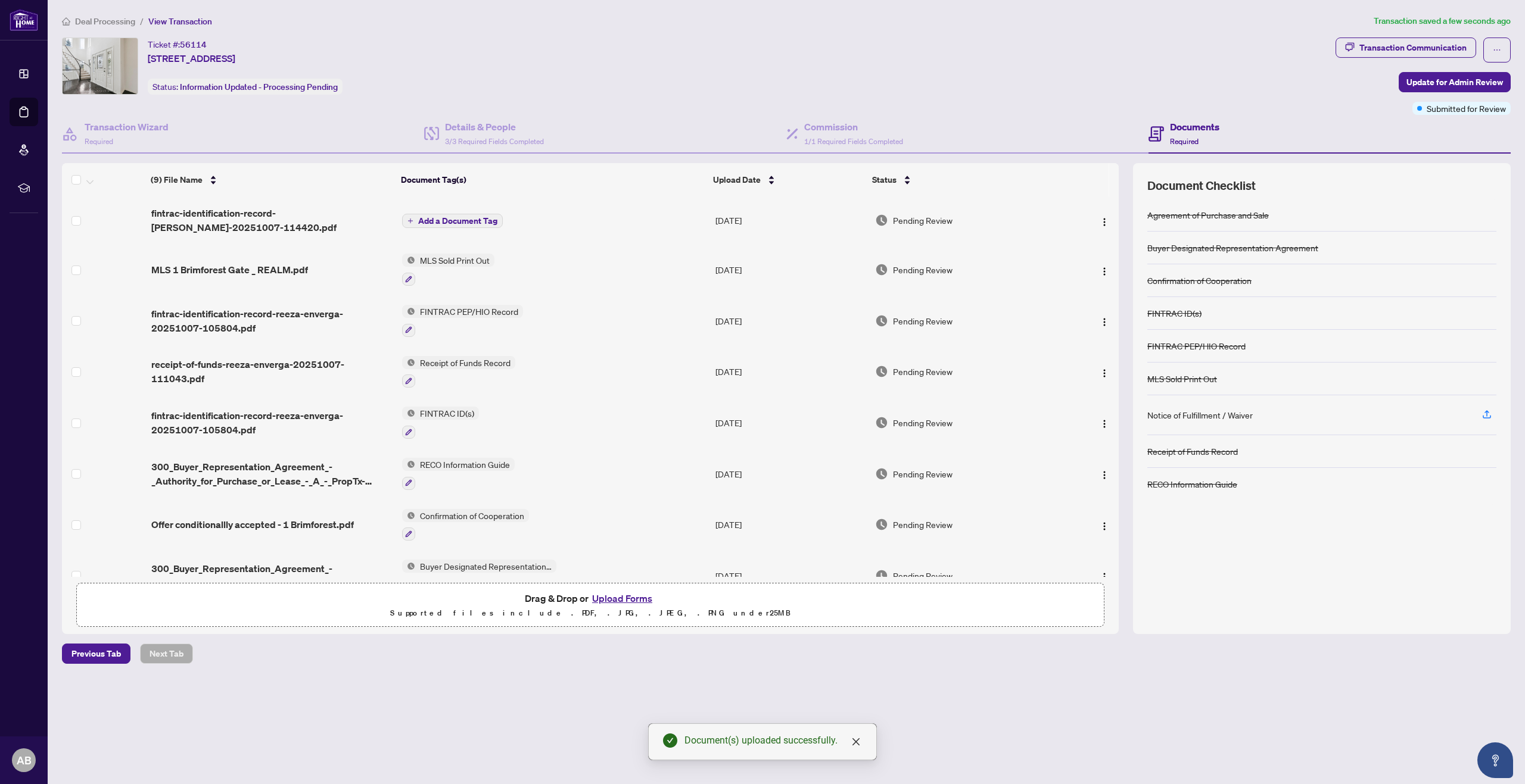
click at [464, 219] on span "Add a Document Tag" at bounding box center [458, 220] width 80 height 8
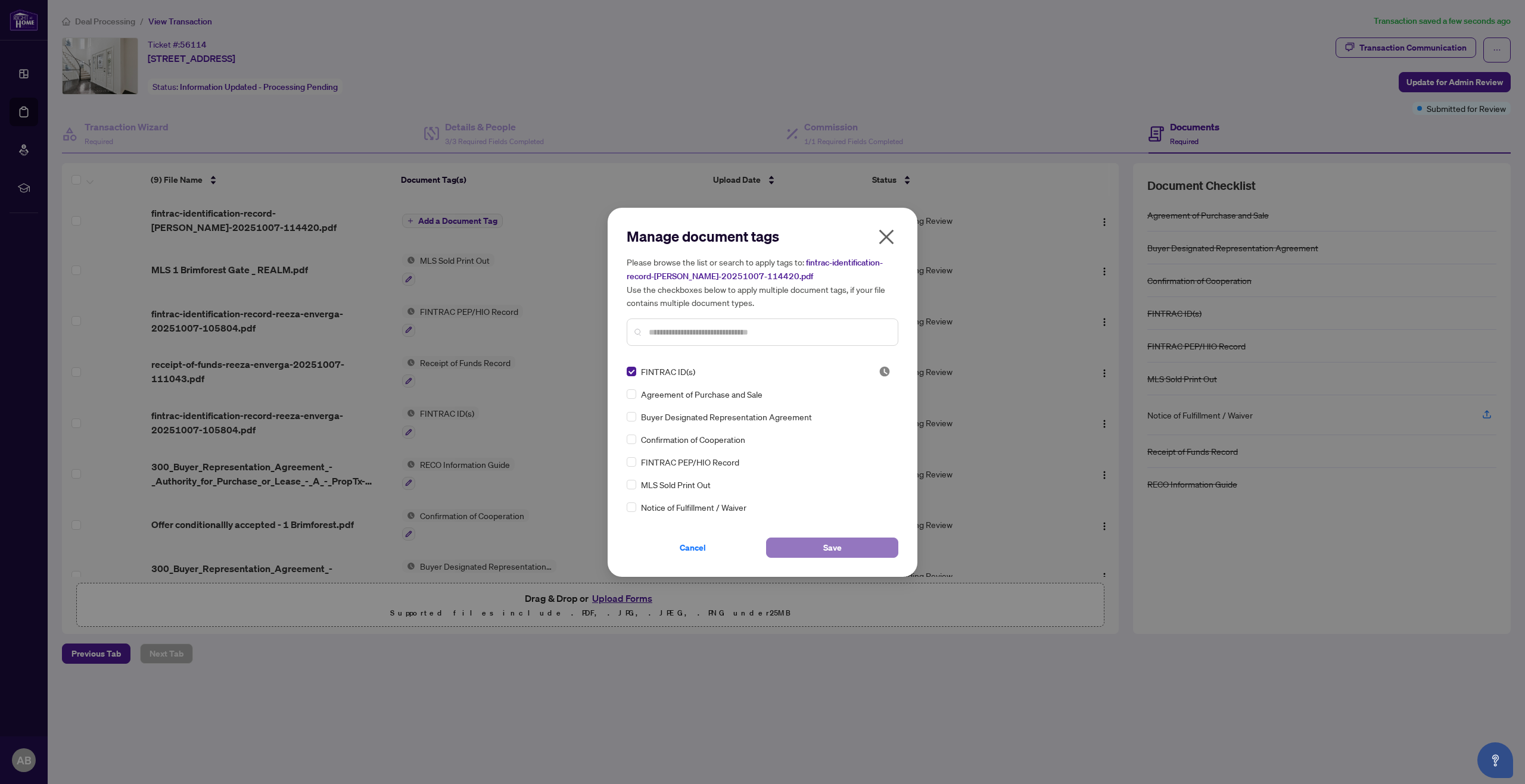
click at [821, 556] on button "Save" at bounding box center [832, 547] width 132 height 20
